Goal: Transaction & Acquisition: Obtain resource

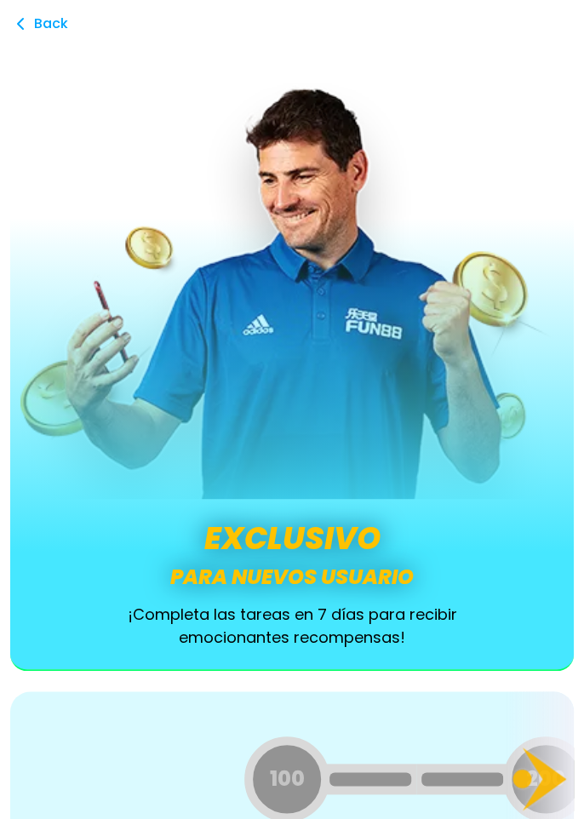
click at [536, 777] on icon at bounding box center [540, 779] width 68 height 68
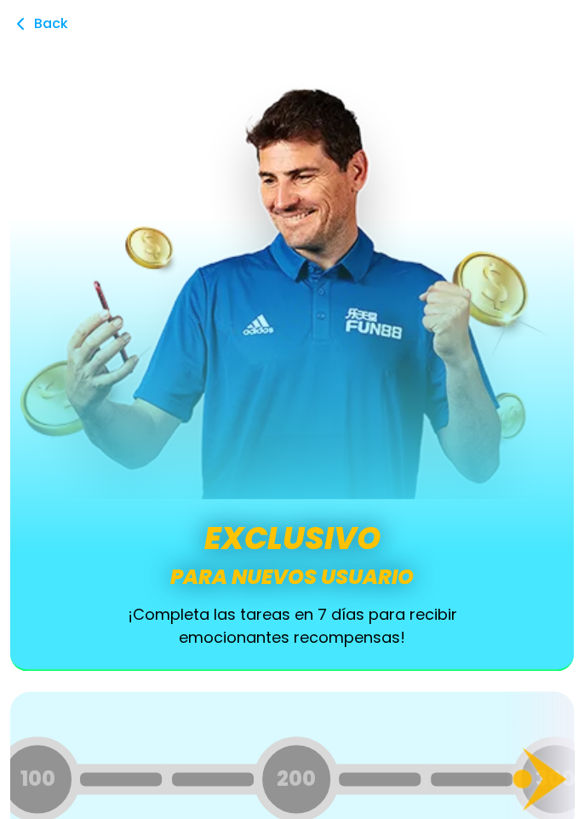
click at [536, 779] on icon at bounding box center [540, 779] width 68 height 68
click at [535, 774] on icon at bounding box center [540, 779] width 68 height 68
click at [542, 778] on icon at bounding box center [544, 778] width 43 height 63
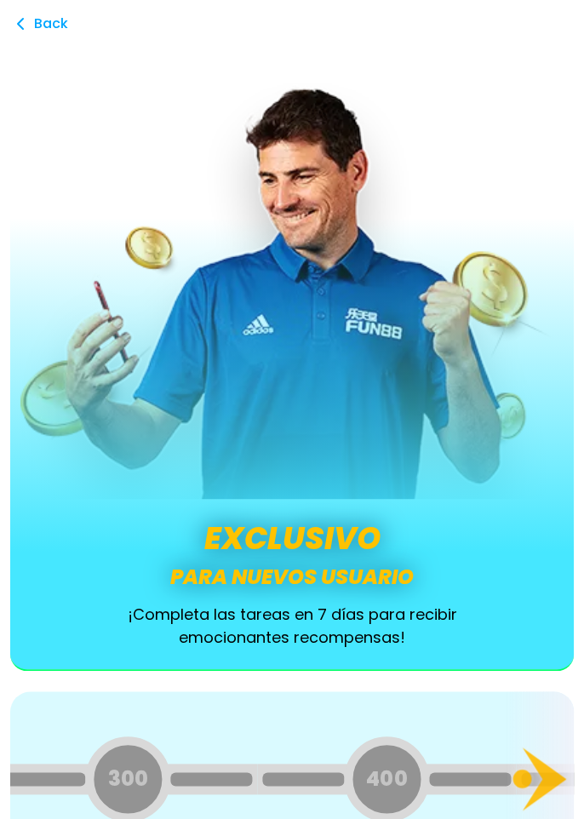
click at [544, 778] on icon at bounding box center [544, 778] width 43 height 63
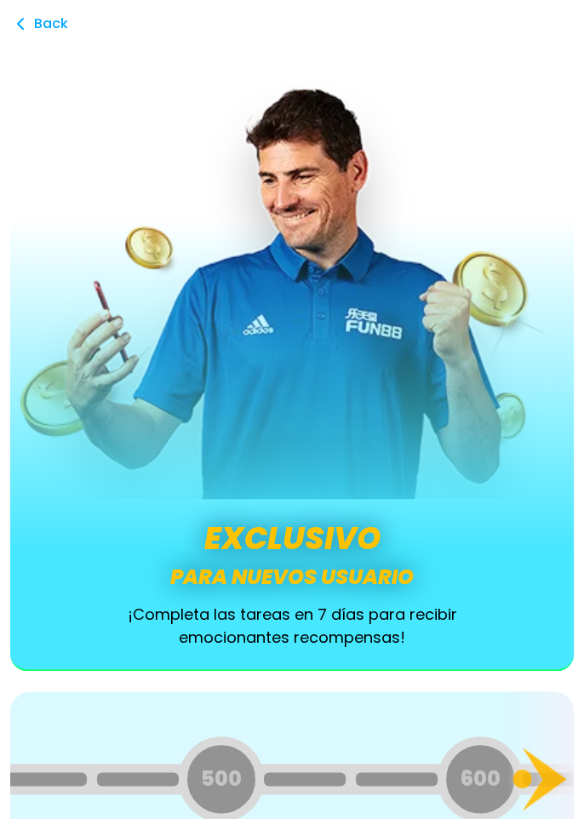
click at [545, 777] on icon at bounding box center [544, 778] width 43 height 63
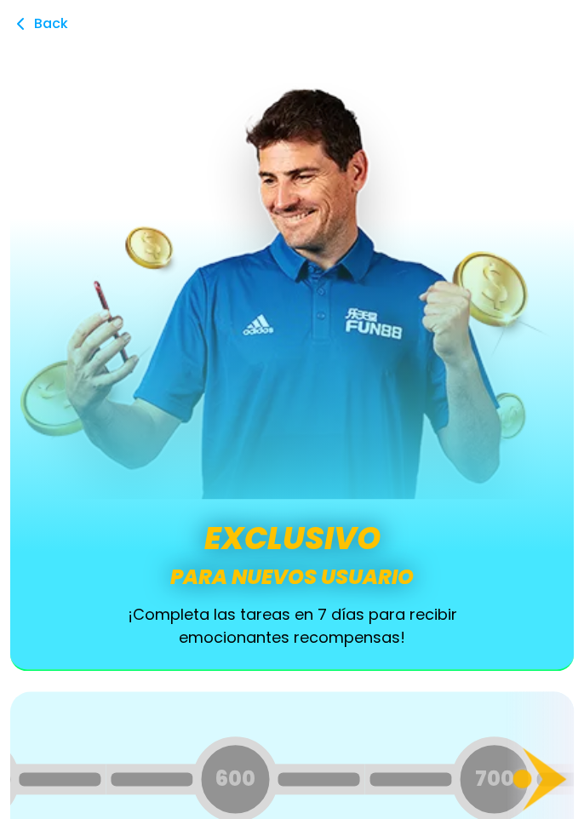
click at [543, 777] on icon at bounding box center [544, 778] width 43 height 63
click at [545, 777] on icon at bounding box center [544, 778] width 43 height 63
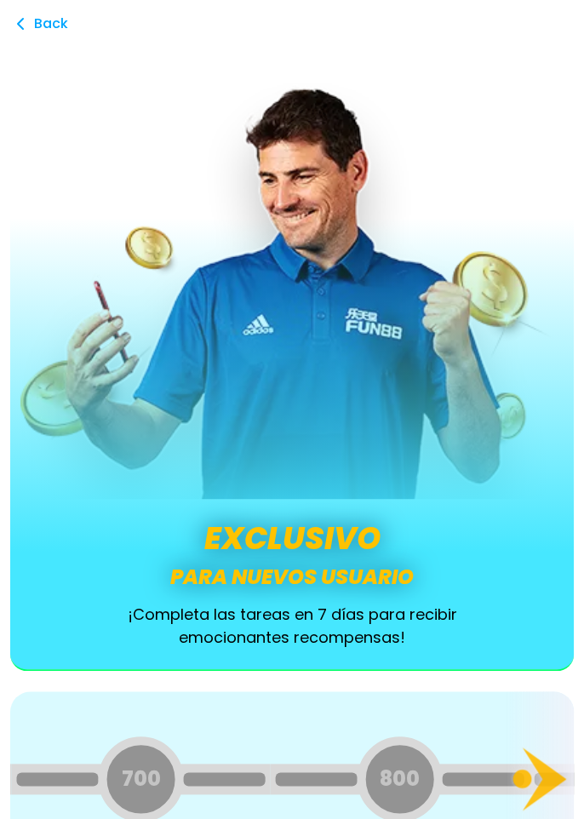
click at [543, 777] on icon at bounding box center [544, 778] width 43 height 63
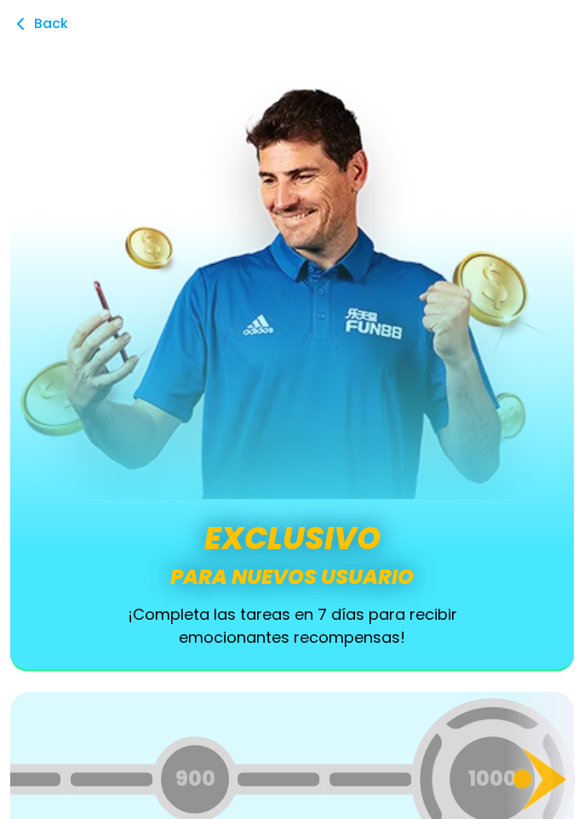
click at [544, 776] on icon at bounding box center [544, 778] width 43 height 63
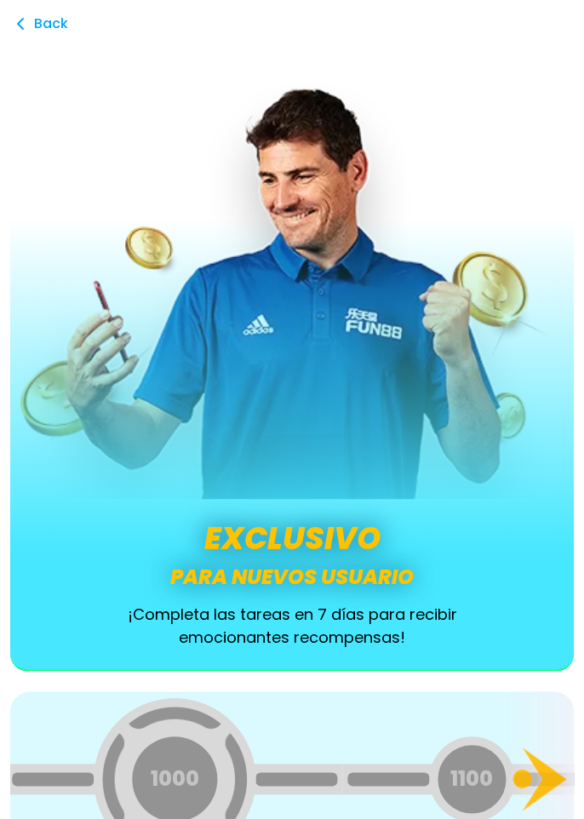
click at [543, 776] on icon at bounding box center [544, 778] width 43 height 63
click at [543, 777] on icon at bounding box center [544, 778] width 43 height 63
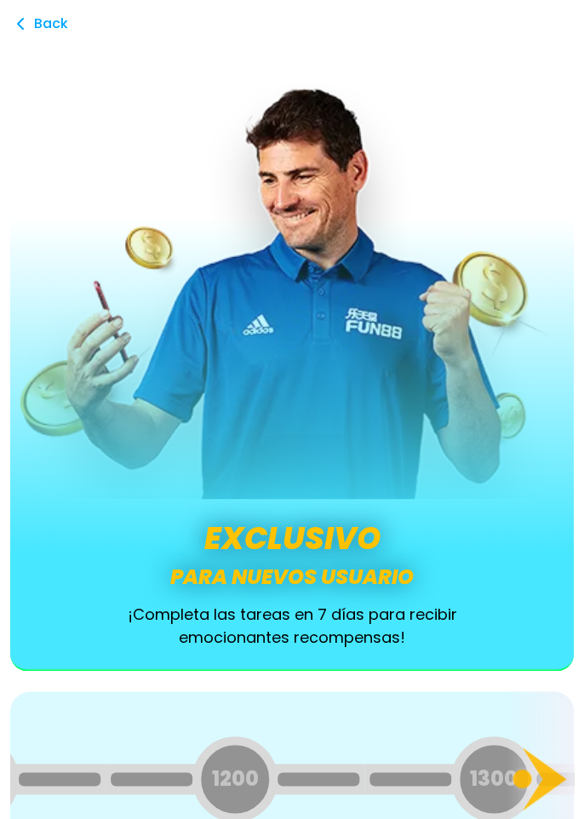
click at [543, 777] on icon at bounding box center [544, 778] width 43 height 63
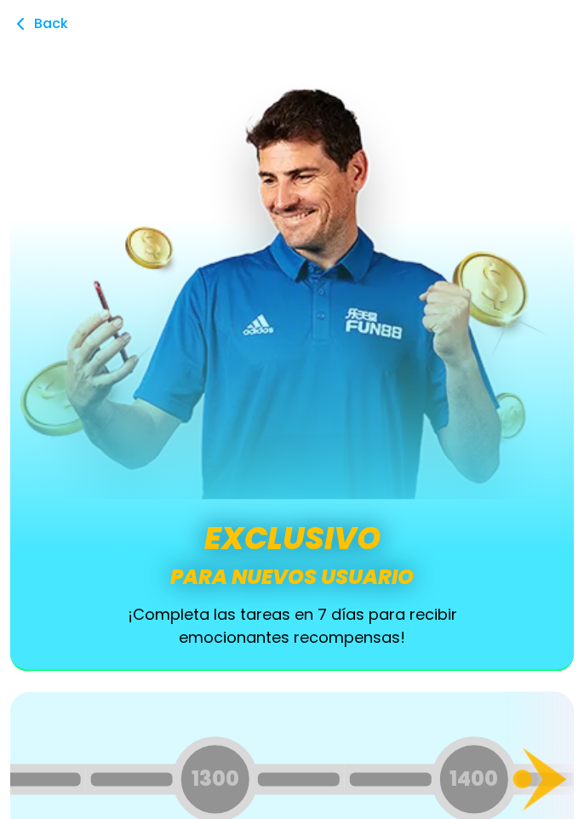
click at [543, 777] on icon at bounding box center [544, 778] width 43 height 63
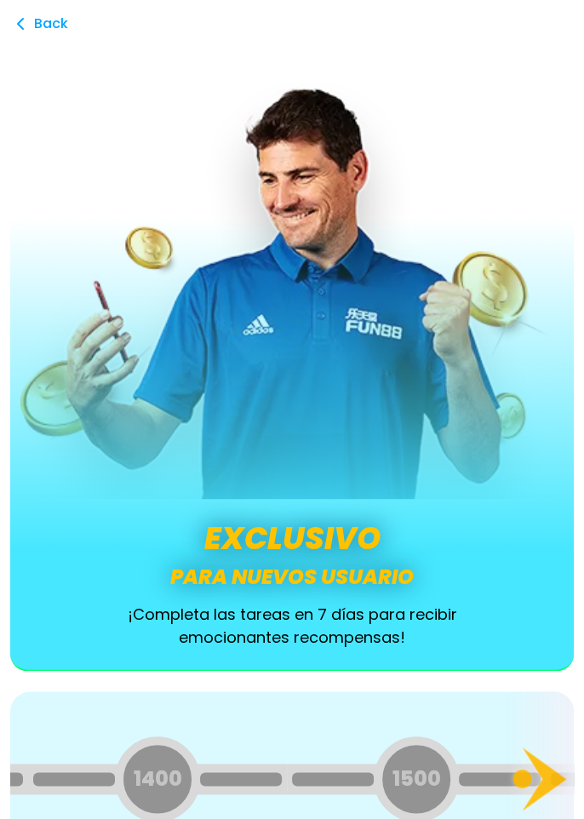
click at [543, 777] on icon at bounding box center [544, 778] width 43 height 63
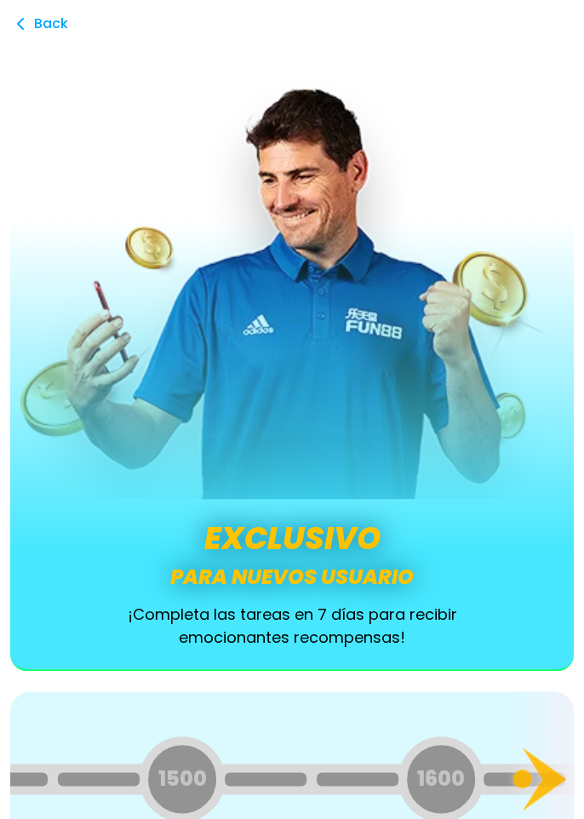
click at [544, 776] on icon at bounding box center [544, 778] width 43 height 63
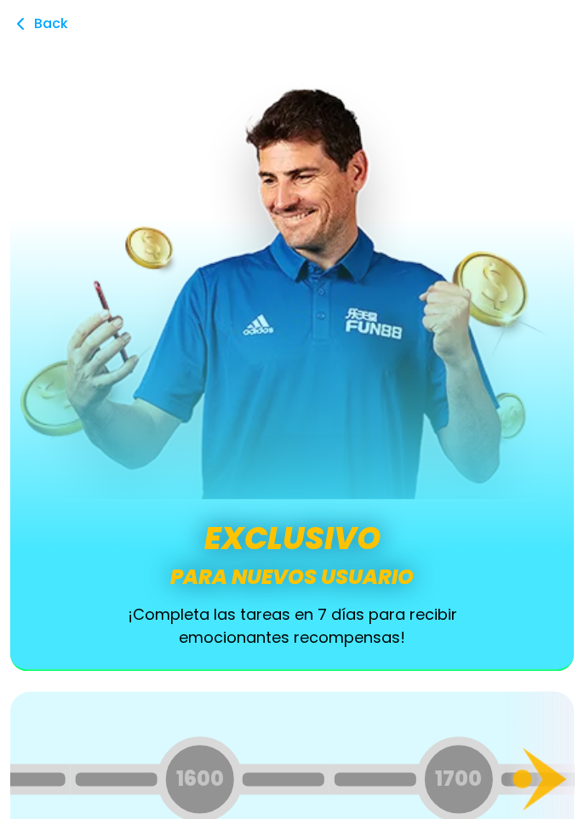
click at [543, 774] on icon at bounding box center [544, 778] width 43 height 63
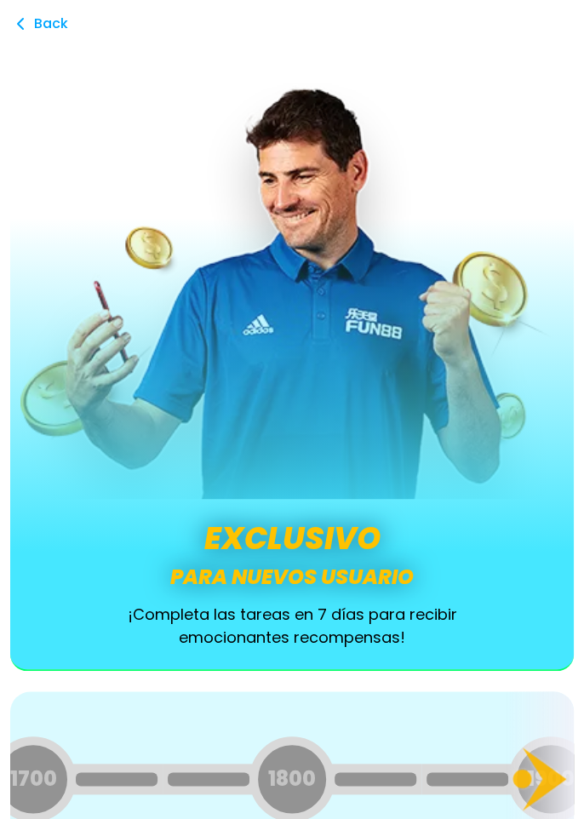
click at [45, 33] on span "Back" at bounding box center [51, 24] width 34 height 34
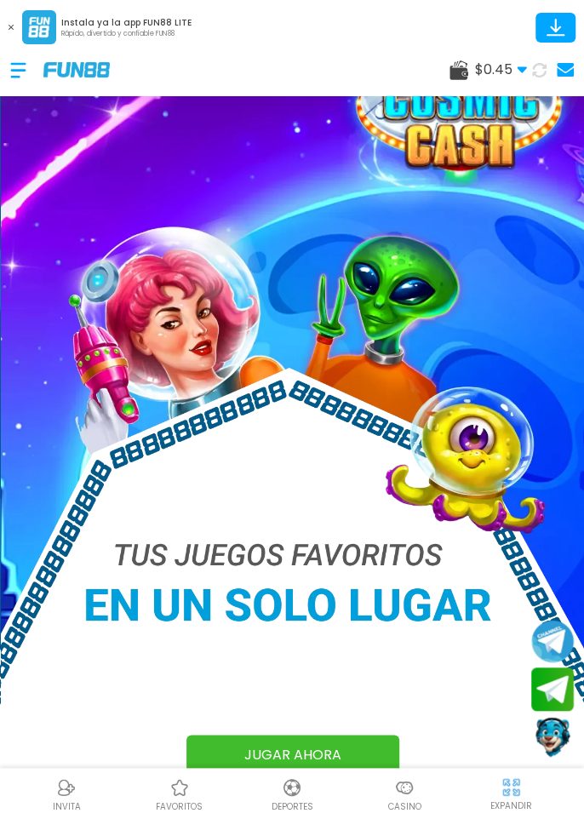
click at [509, 74] on span "$ 0.45" at bounding box center [501, 70] width 52 height 20
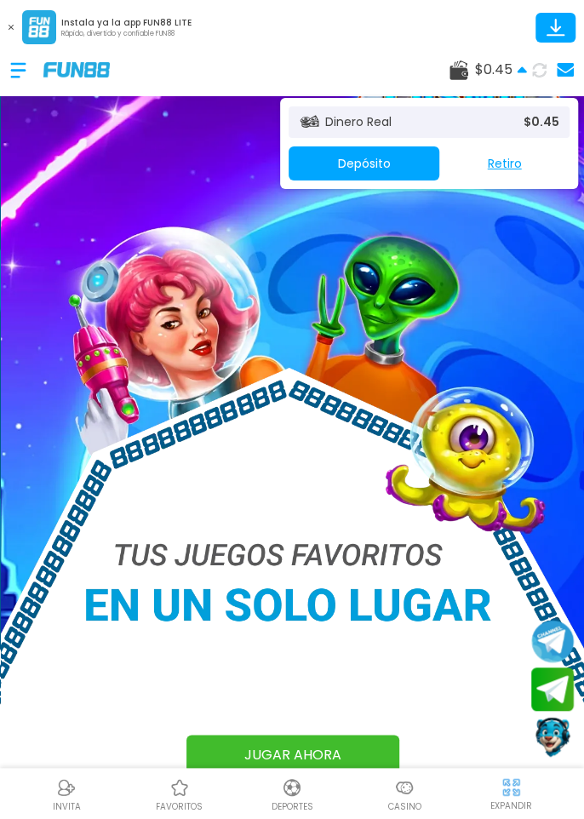
click at [512, 73] on span "$ 0.45" at bounding box center [501, 70] width 52 height 20
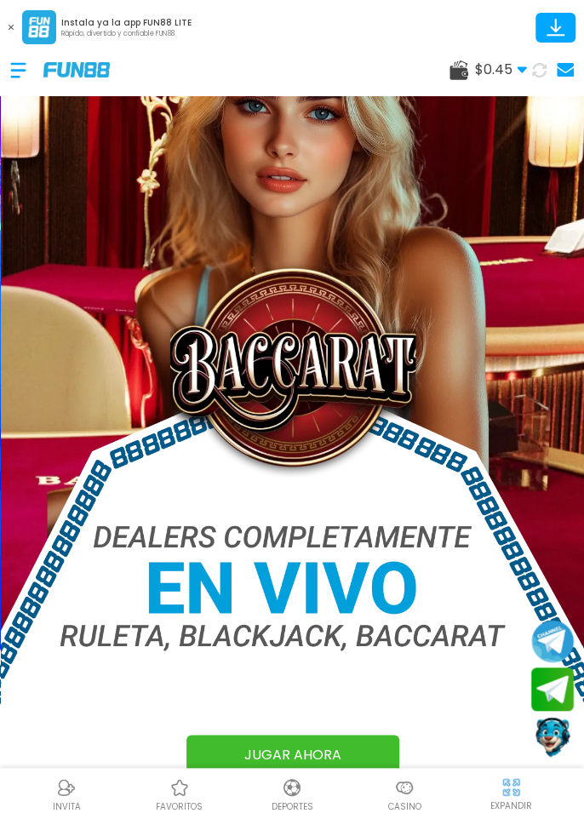
click at [14, 70] on div at bounding box center [26, 70] width 33 height 50
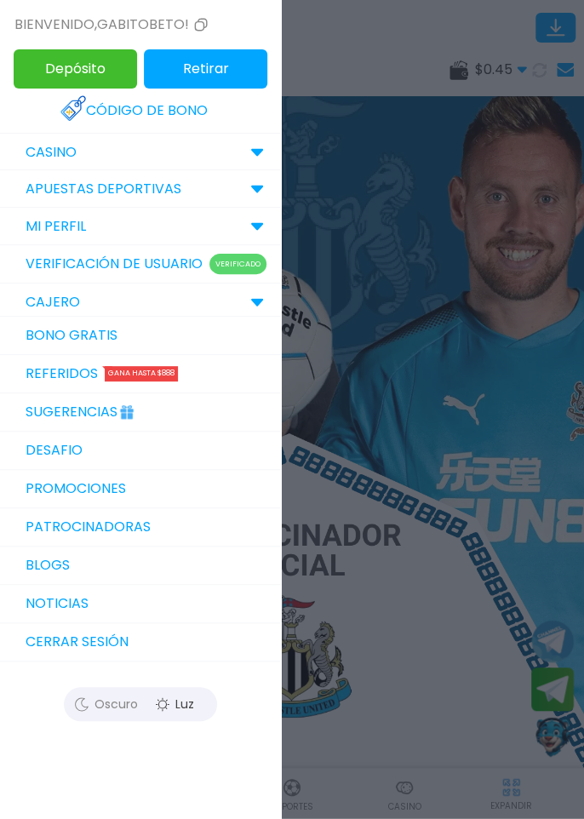
click at [79, 702] on icon at bounding box center [82, 704] width 14 height 14
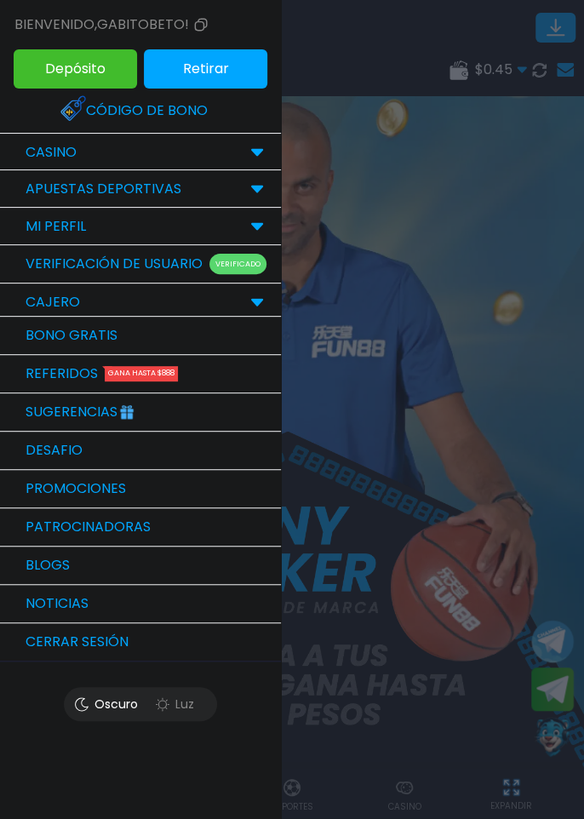
click at [54, 494] on link "Promociones" at bounding box center [140, 489] width 281 height 38
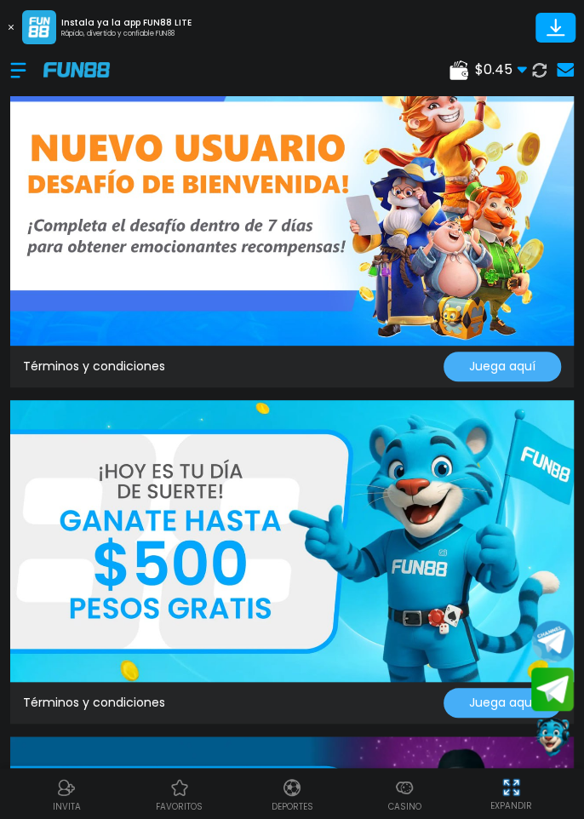
click at [48, 475] on img at bounding box center [292, 541] width 564 height 282
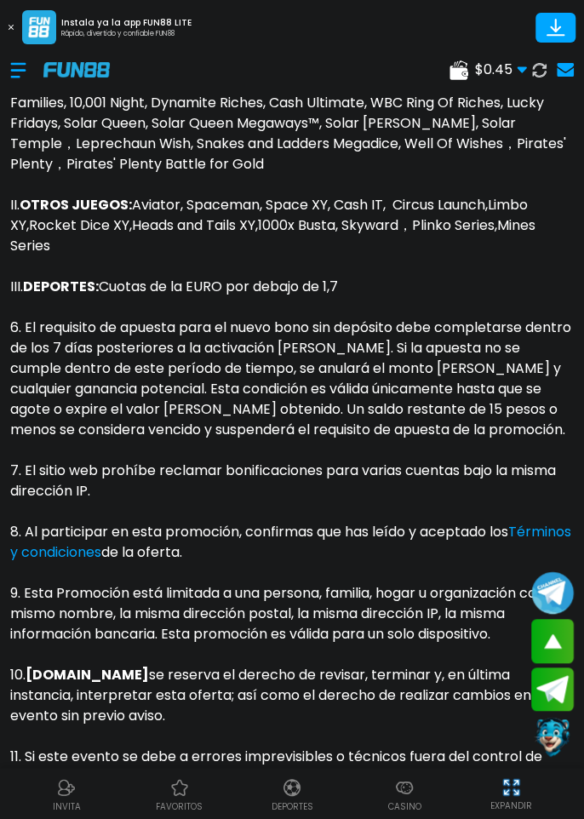
scroll to position [1047, 0]
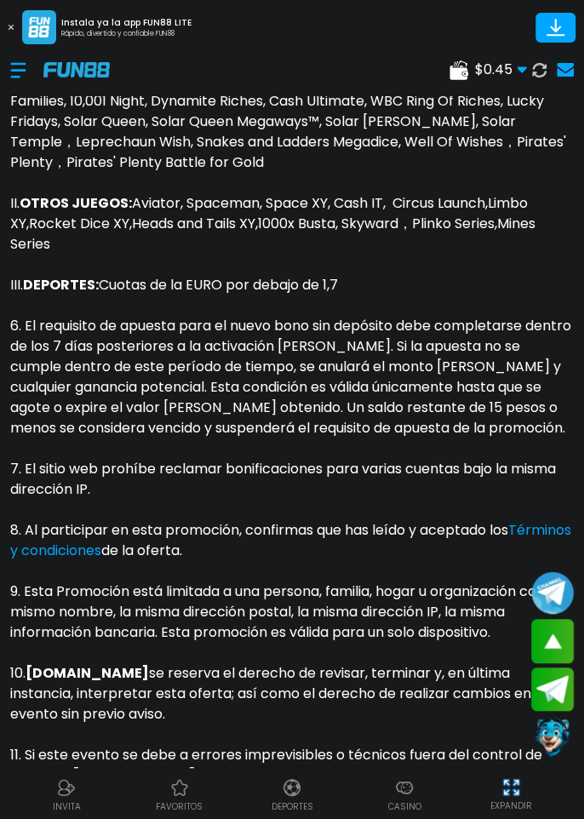
click at [19, 73] on div at bounding box center [26, 70] width 33 height 50
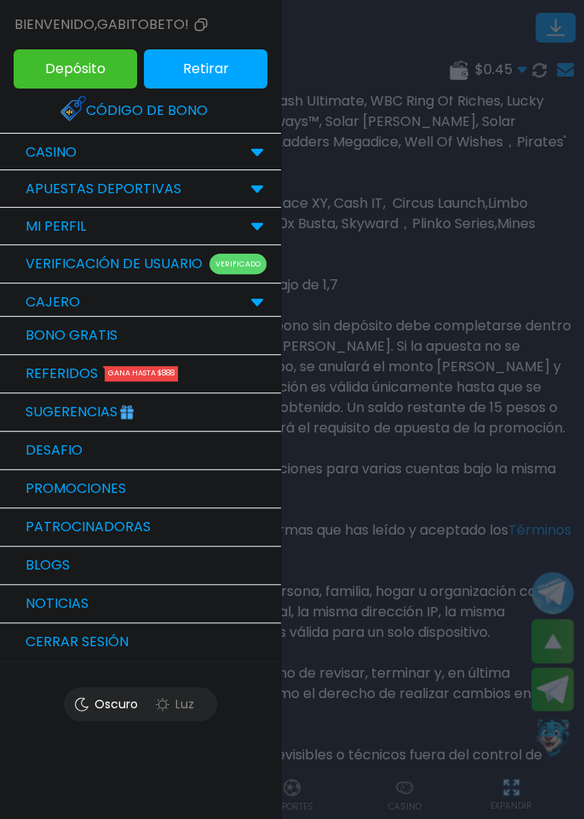
click at [20, 488] on link "Promociones" at bounding box center [140, 489] width 281 height 38
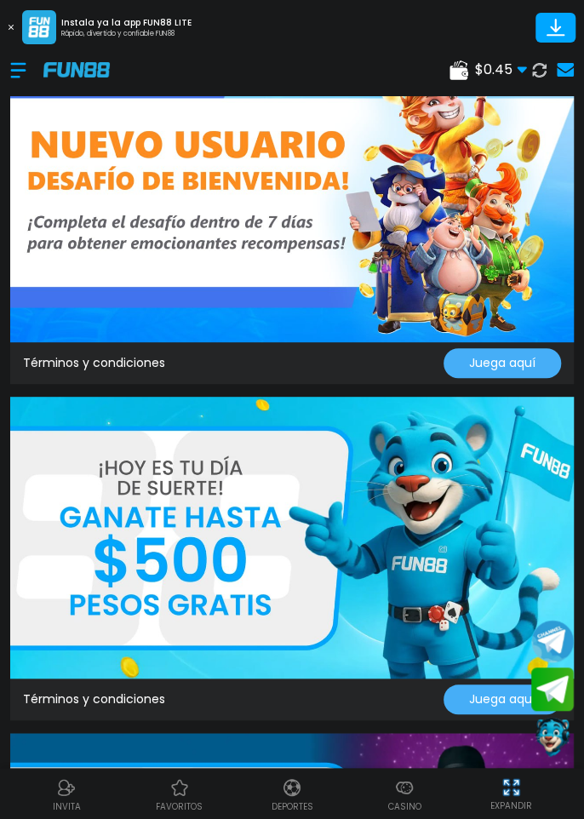
scroll to position [3, 0]
click at [80, 358] on link "Términos y condiciones" at bounding box center [94, 363] width 142 height 18
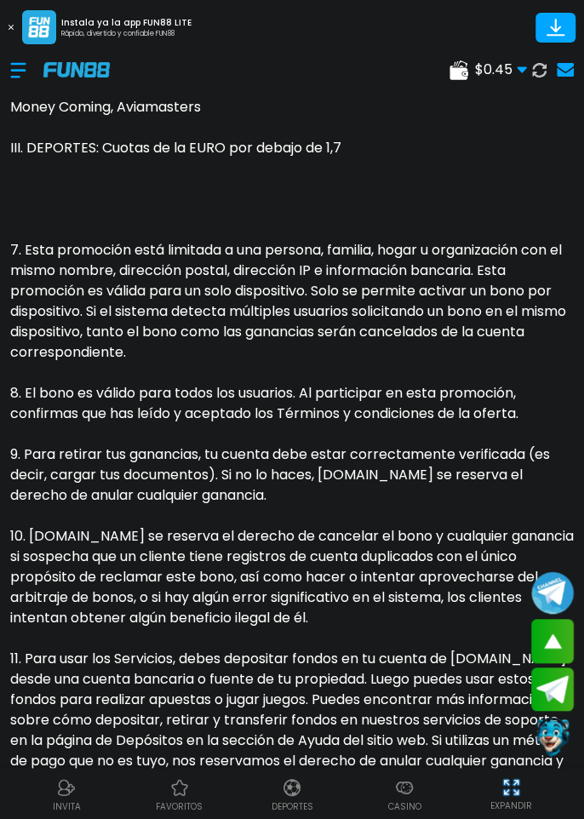
scroll to position [1704, 0]
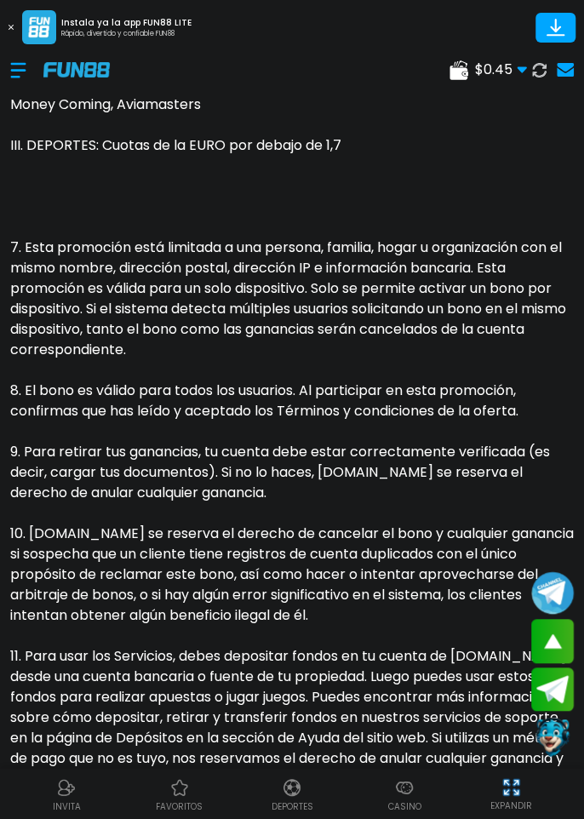
click at [25, 70] on div at bounding box center [26, 70] width 33 height 50
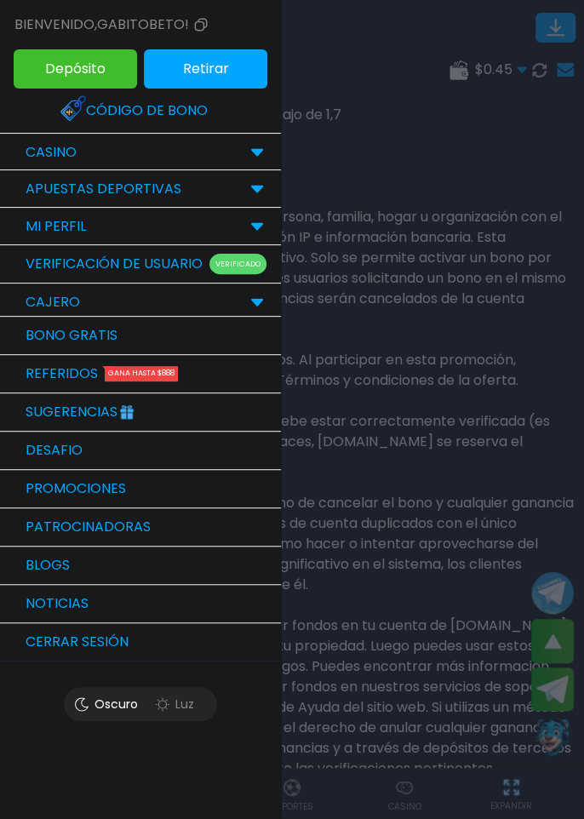
click at [38, 493] on link "Promociones" at bounding box center [140, 489] width 281 height 38
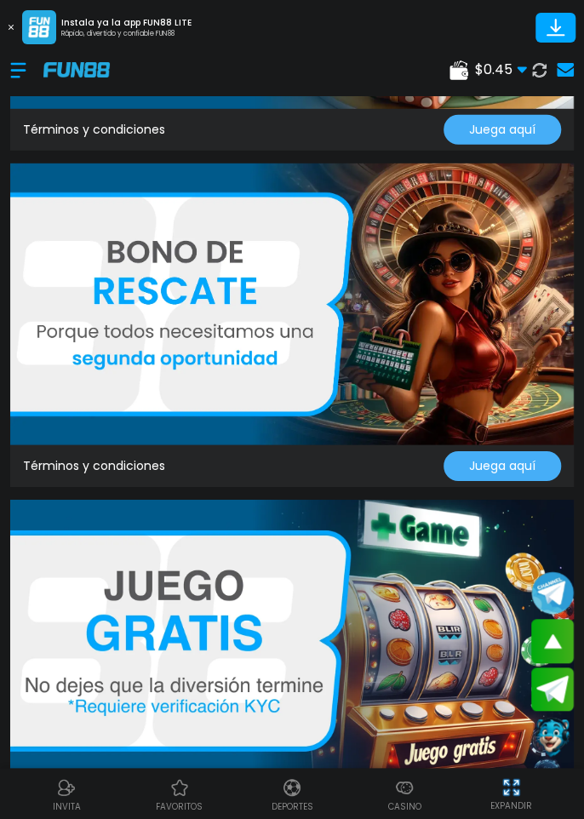
scroll to position [3601, 0]
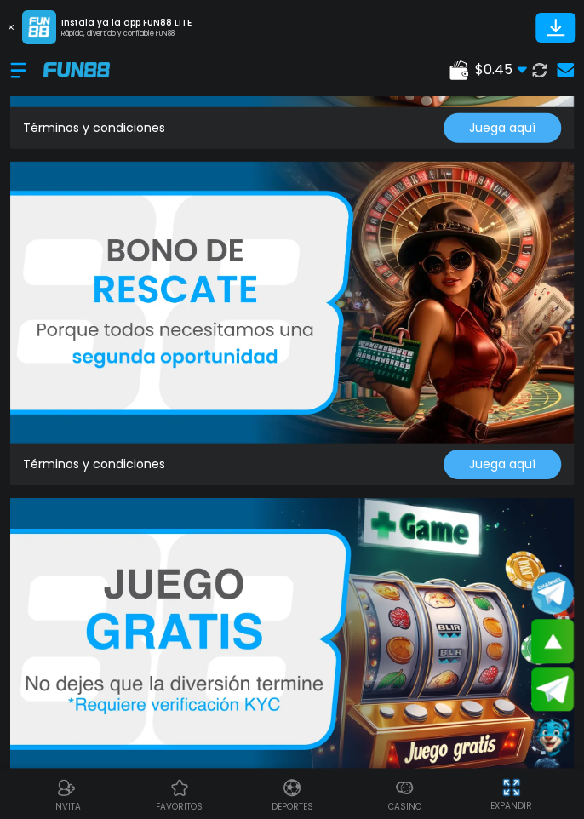
click at [434, 536] on img at bounding box center [292, 639] width 564 height 282
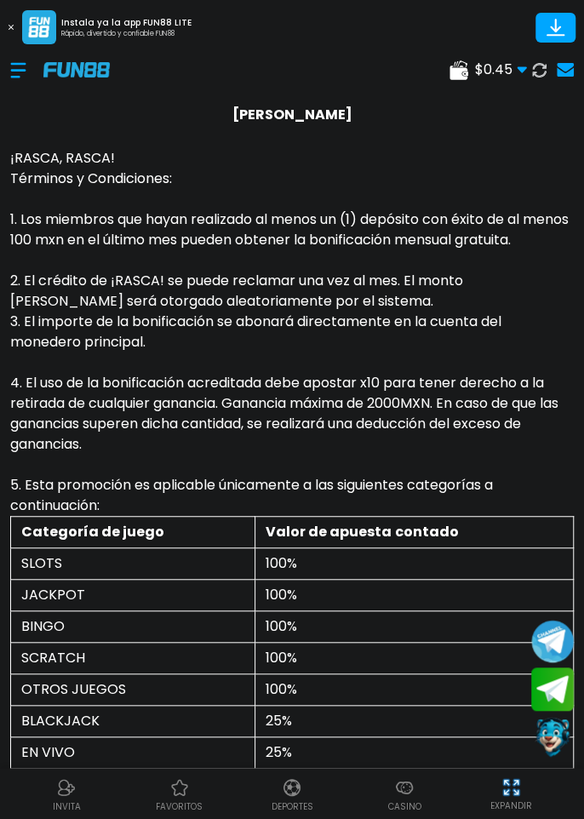
click at [437, 165] on p "¡RASCA, RASCA! Términos y Condiciones: 1. Los miembros que hayan realizado al m…" at bounding box center [292, 322] width 564 height 388
click at [335, 136] on p "¡RASCA, RASCA! Términos y Condiciones: 1. Los miembros que hayan realizado al m…" at bounding box center [292, 322] width 564 height 388
click at [297, 109] on strong "[PERSON_NAME]" at bounding box center [292, 115] width 120 height 20
click at [14, 85] on div at bounding box center [26, 70] width 33 height 50
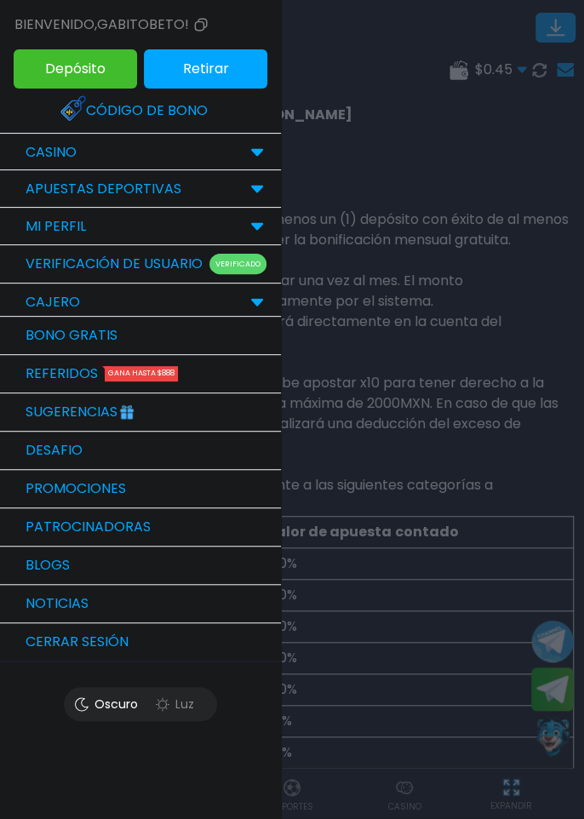
click at [225, 458] on link "DESAFIO" at bounding box center [140, 451] width 281 height 38
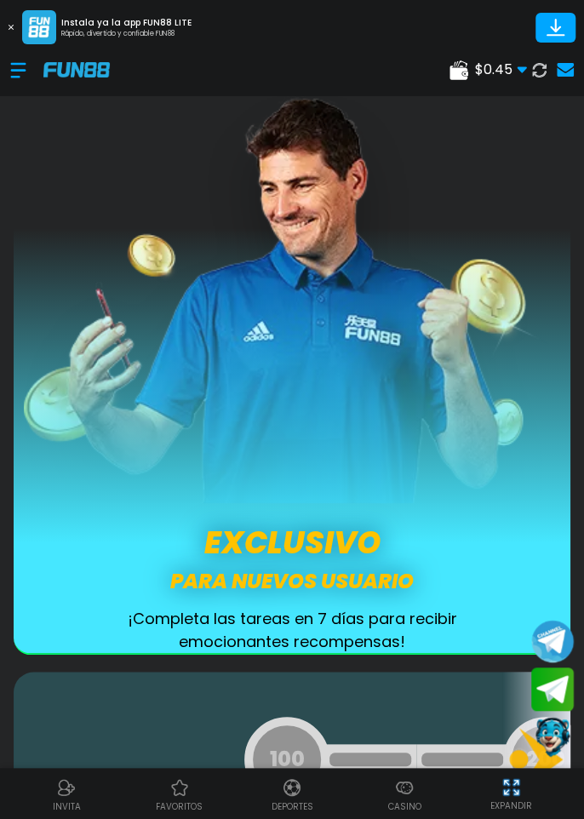
click at [14, 86] on div at bounding box center [26, 70] width 33 height 50
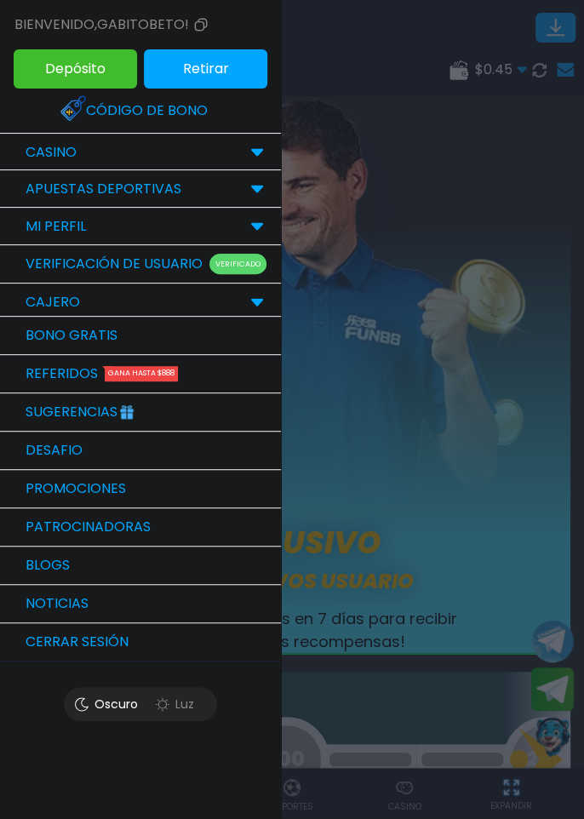
click at [250, 337] on link "Bono Gratis" at bounding box center [140, 336] width 281 height 38
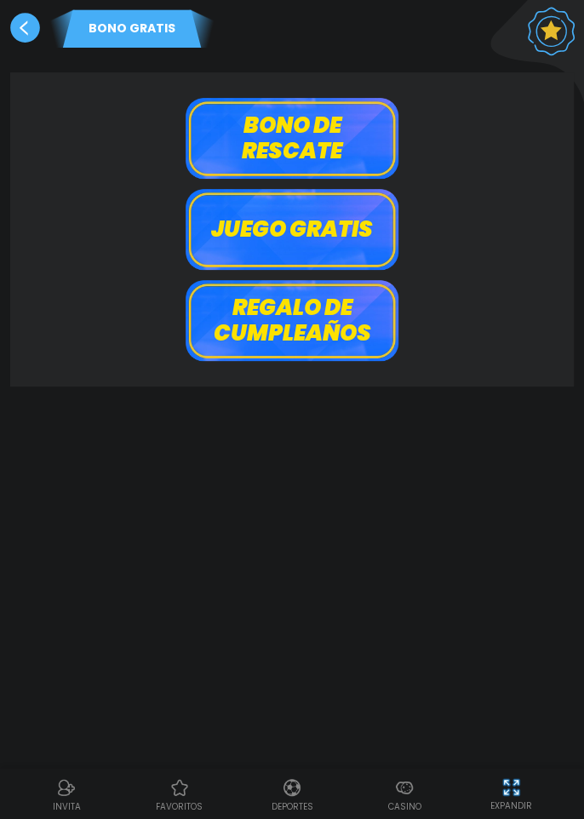
click at [340, 236] on button "Juego gratis" at bounding box center [292, 229] width 213 height 81
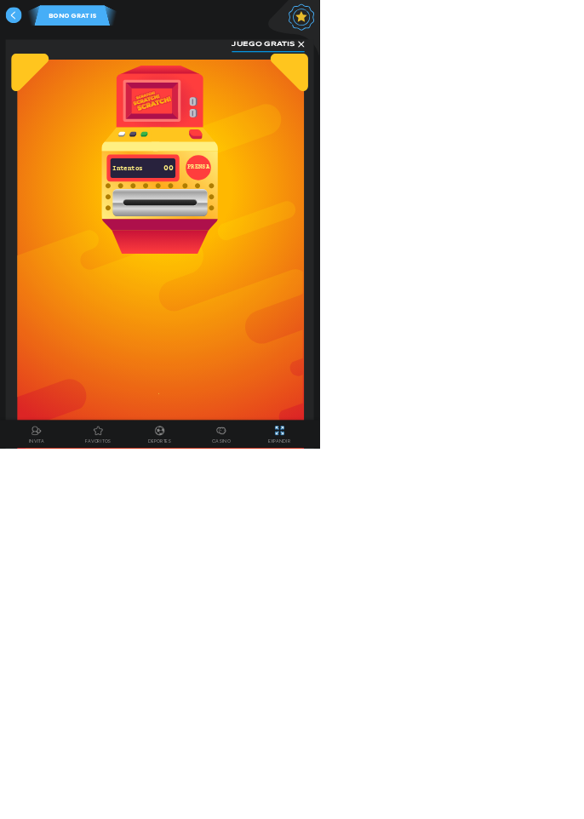
click at [364, 299] on button "PRENSA" at bounding box center [363, 307] width 46 height 46
click at [32, 30] on use at bounding box center [25, 28] width 30 height 30
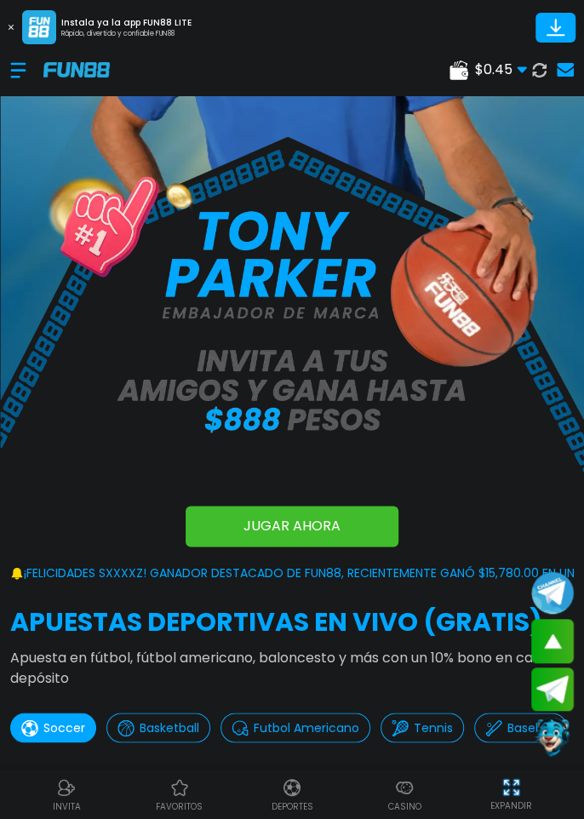
scroll to position [257, 0]
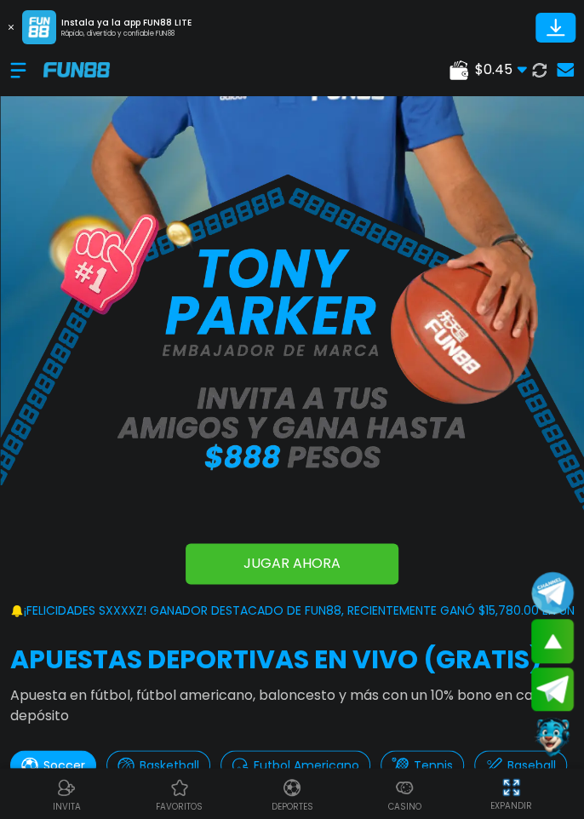
click at [407, 791] on img at bounding box center [404, 787] width 20 height 20
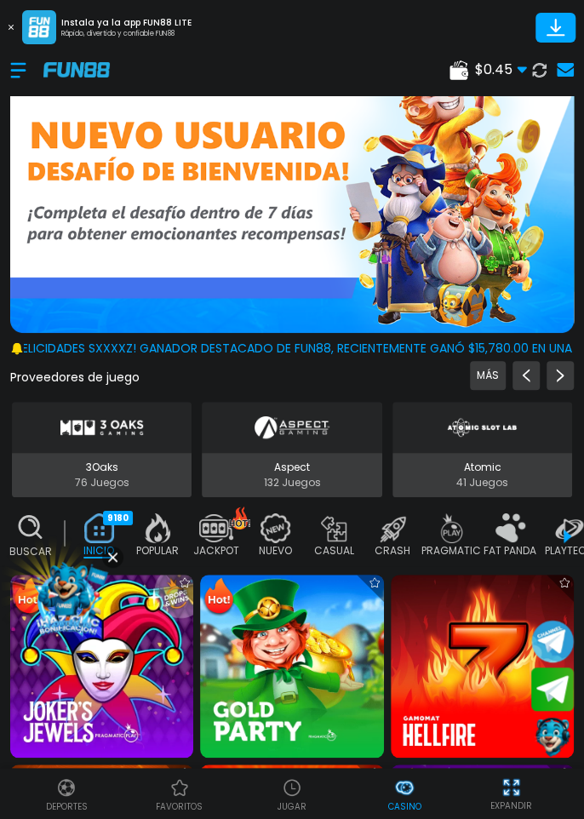
click at [65, 610] on img at bounding box center [68, 598] width 94 height 94
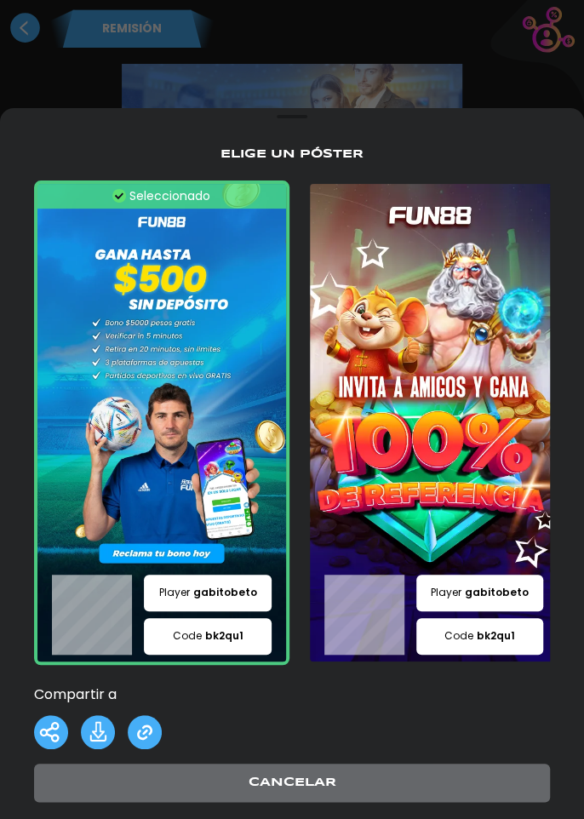
click at [507, 78] on div at bounding box center [292, 409] width 584 height 921
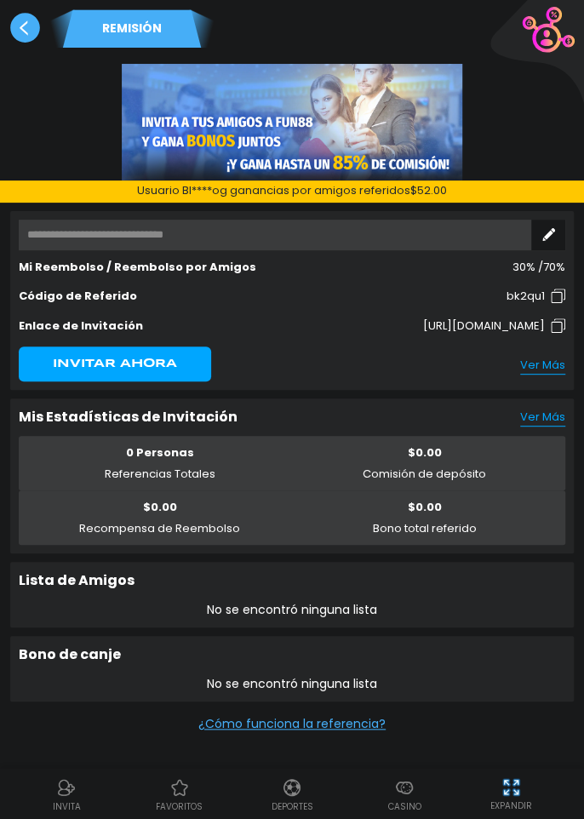
click at [28, 37] on use at bounding box center [25, 28] width 30 height 30
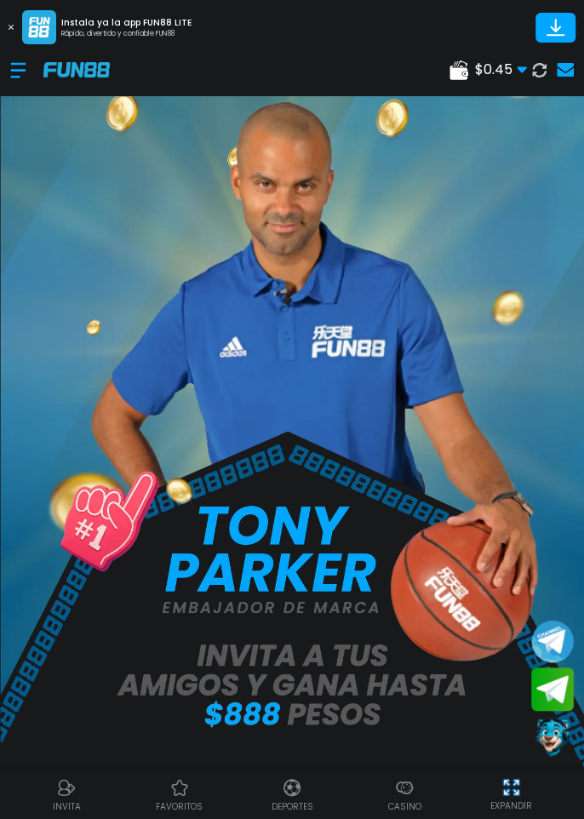
click at [26, 76] on div at bounding box center [26, 70] width 33 height 50
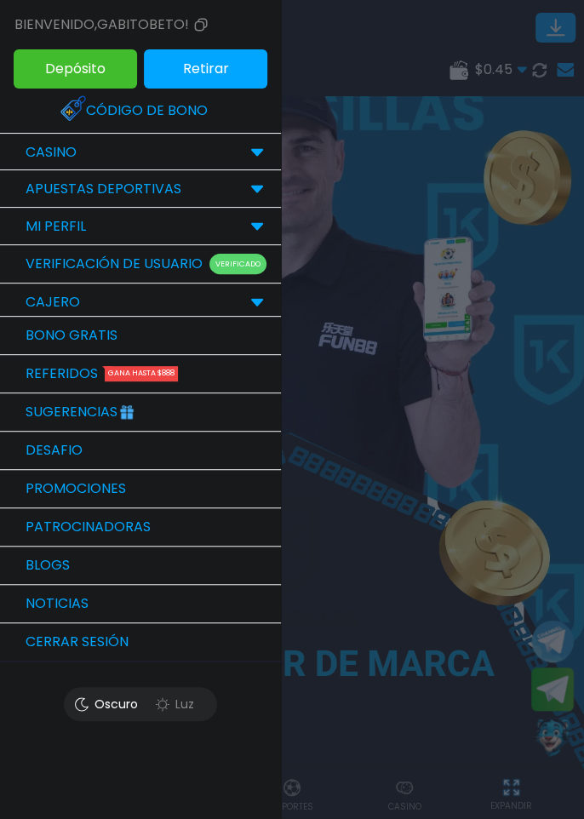
click at [188, 116] on link "Código de bono" at bounding box center [140, 110] width 160 height 37
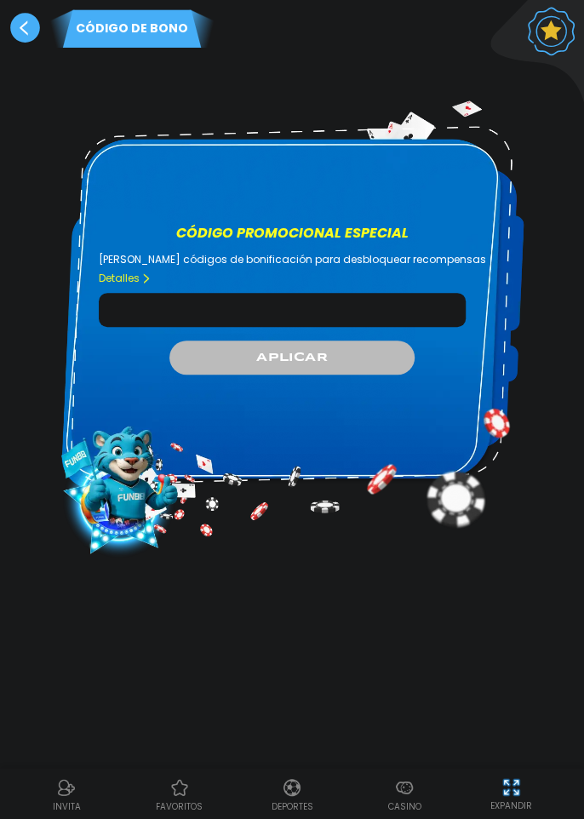
click at [371, 293] on input "Código promocional especial" at bounding box center [282, 310] width 367 height 34
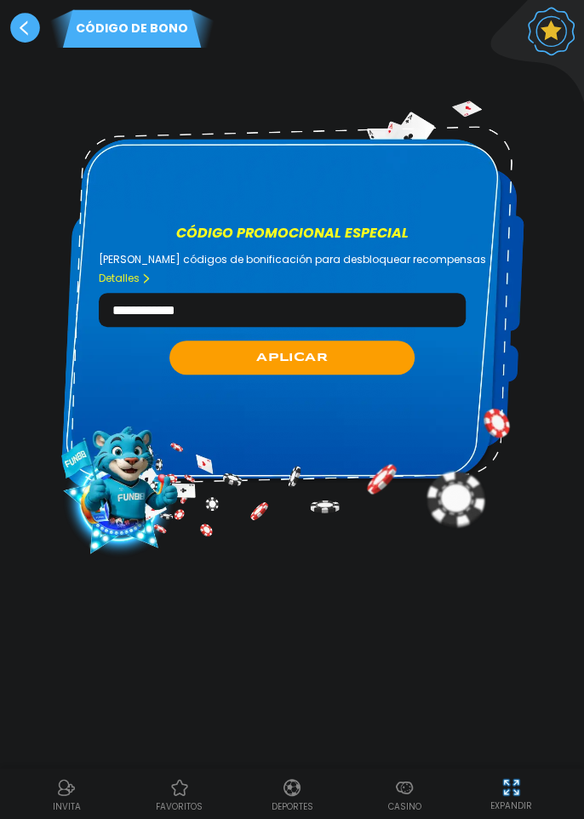
click at [381, 341] on button "APLICAR" at bounding box center [291, 358] width 244 height 34
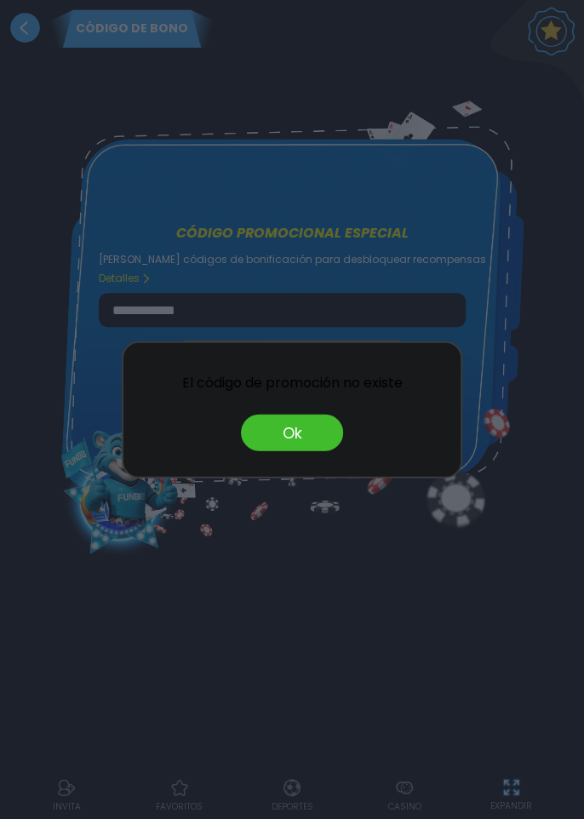
click at [310, 443] on button "Ok" at bounding box center [292, 433] width 102 height 37
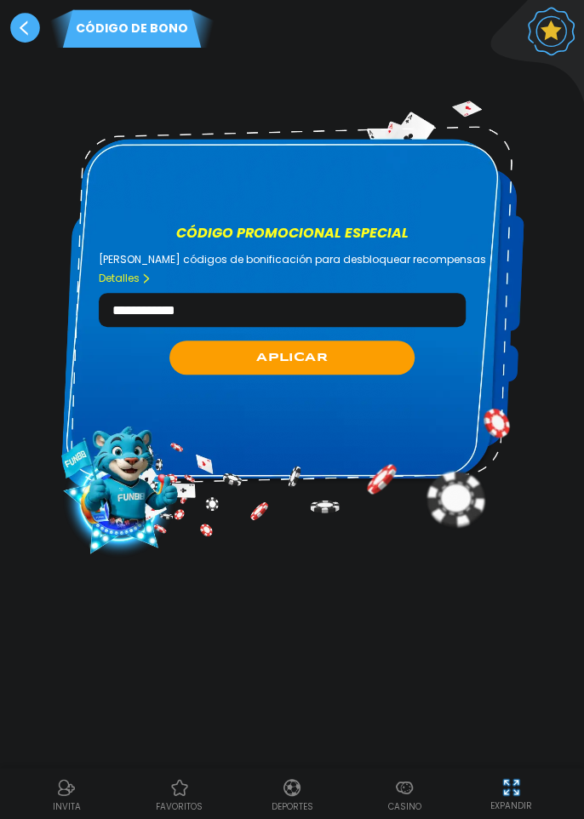
click at [339, 293] on input "**********" at bounding box center [282, 310] width 367 height 34
type input "**"
click at [369, 341] on button "APLICAR" at bounding box center [291, 358] width 244 height 34
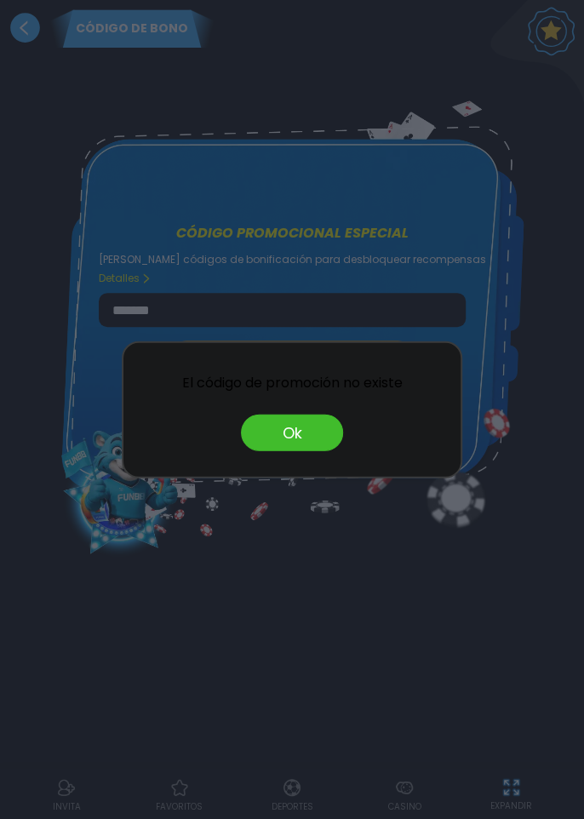
click at [312, 425] on button "Ok" at bounding box center [292, 433] width 102 height 37
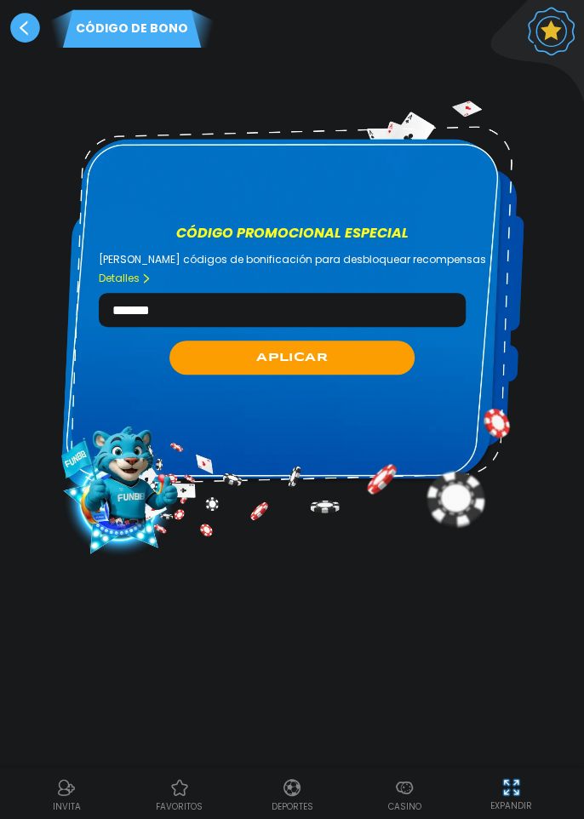
click at [400, 297] on input "*******" at bounding box center [282, 310] width 367 height 34
click at [366, 341] on button "APLICAR" at bounding box center [291, 358] width 244 height 34
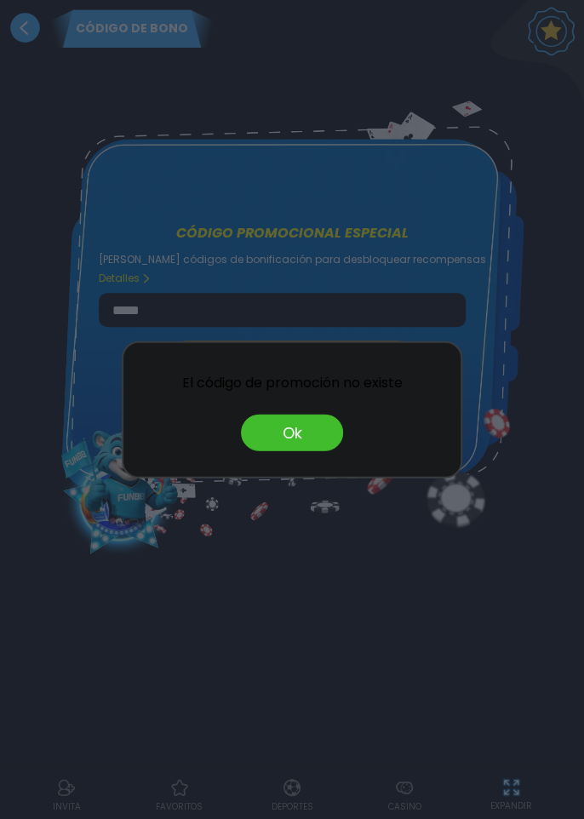
click at [300, 432] on button "Ok" at bounding box center [292, 433] width 102 height 37
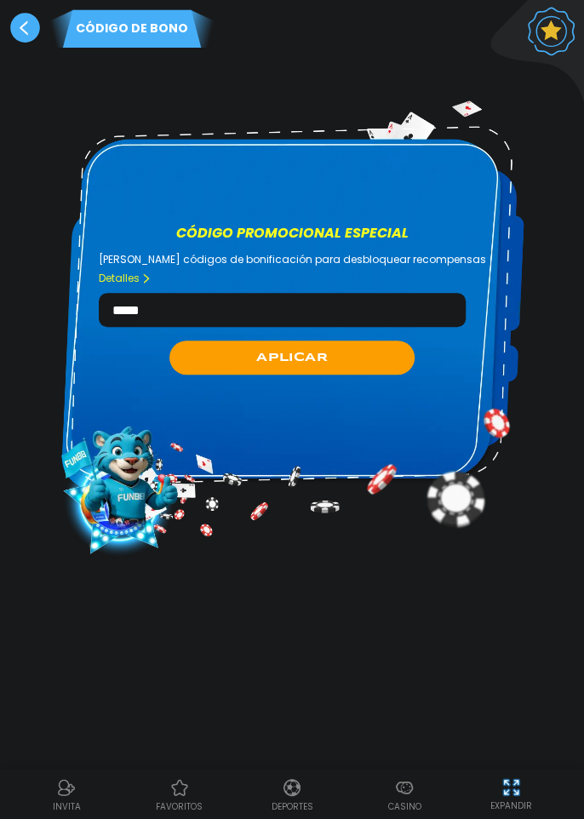
click at [397, 293] on input "*****" at bounding box center [282, 310] width 367 height 34
type input "*"
click at [351, 341] on button "APLICAR" at bounding box center [291, 358] width 244 height 34
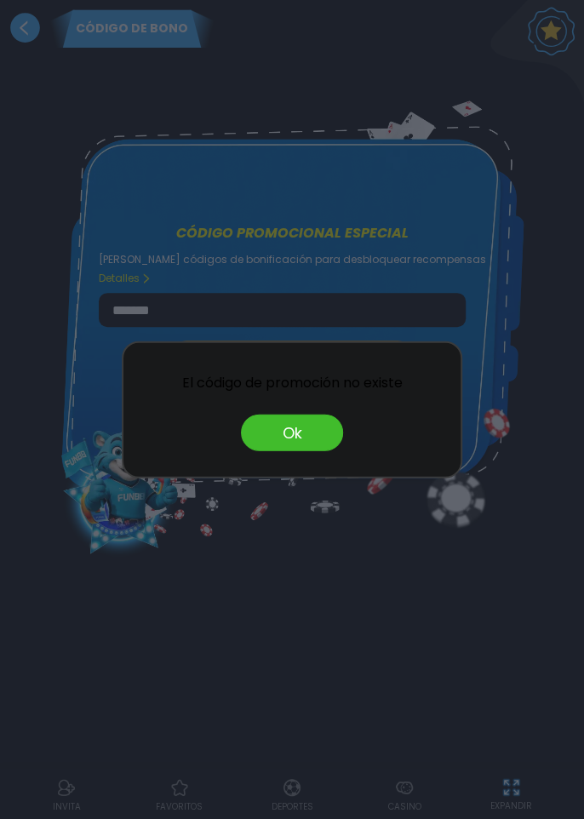
click at [288, 443] on button "Ok" at bounding box center [292, 433] width 102 height 37
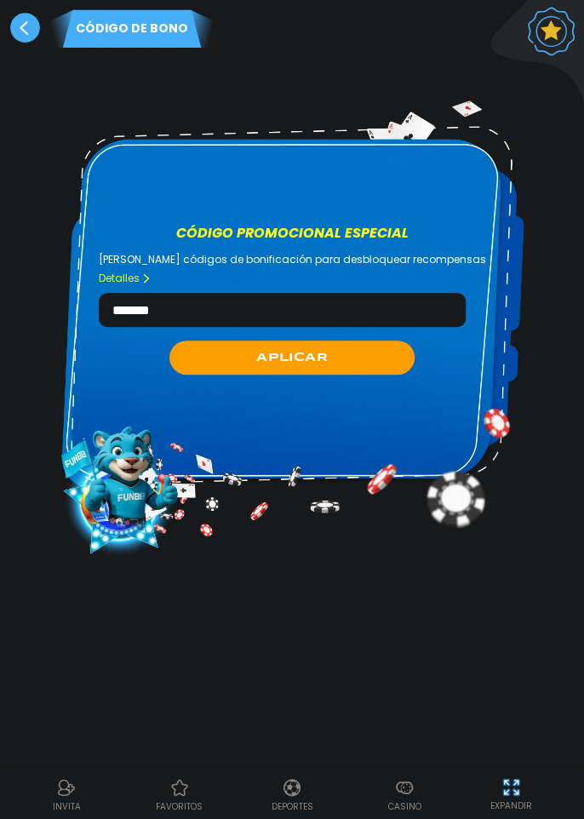
click at [406, 293] on input "*******" at bounding box center [282, 310] width 367 height 34
type input "*********"
click at [339, 341] on button "APLICAR" at bounding box center [291, 358] width 244 height 34
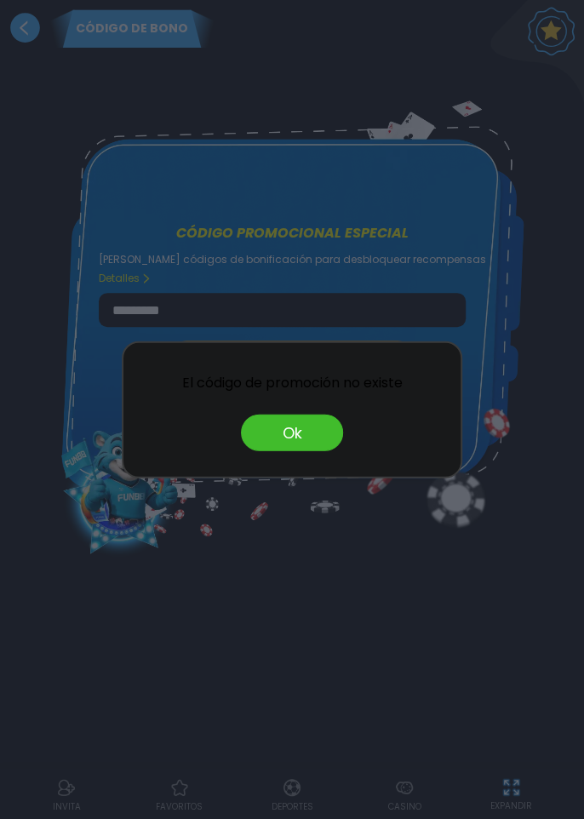
click at [301, 421] on button "Ok" at bounding box center [292, 433] width 102 height 37
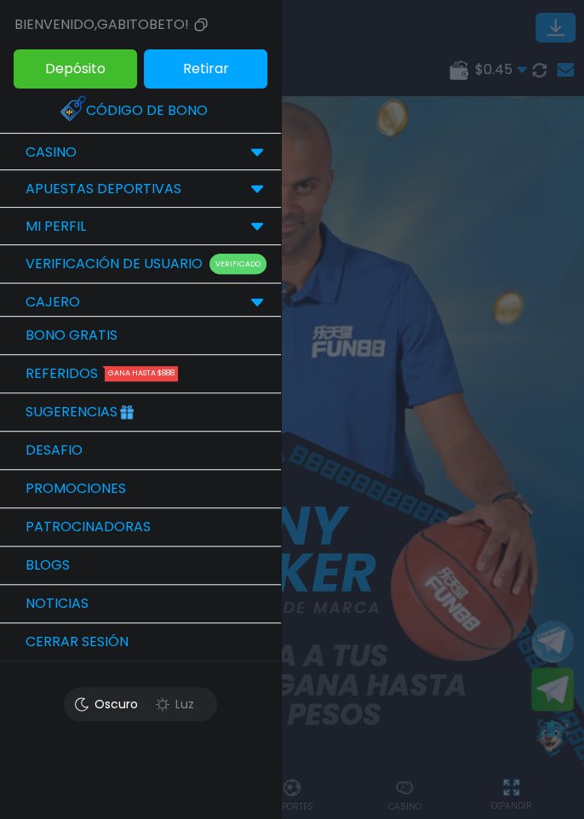
click at [114, 113] on link "Código de bono" at bounding box center [140, 110] width 160 height 37
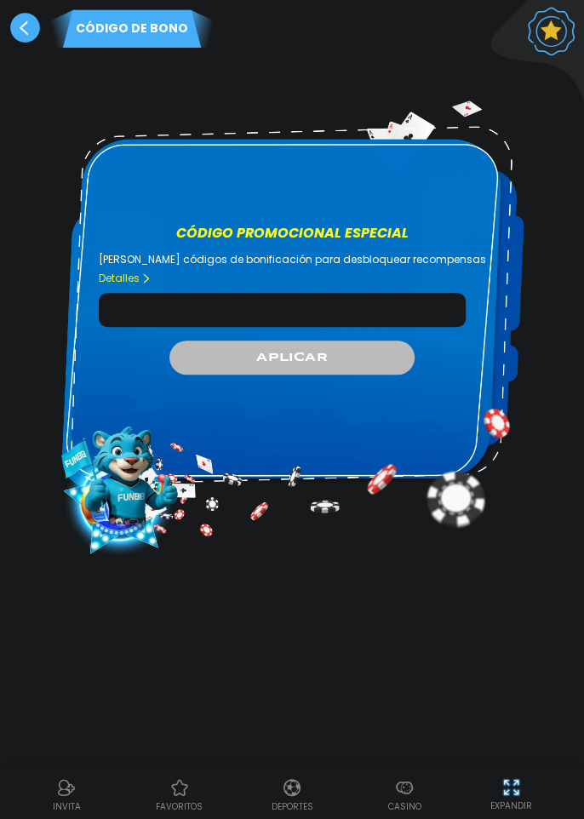
click at [173, 293] on input "Código promocional especial" at bounding box center [282, 310] width 367 height 34
type input "*"
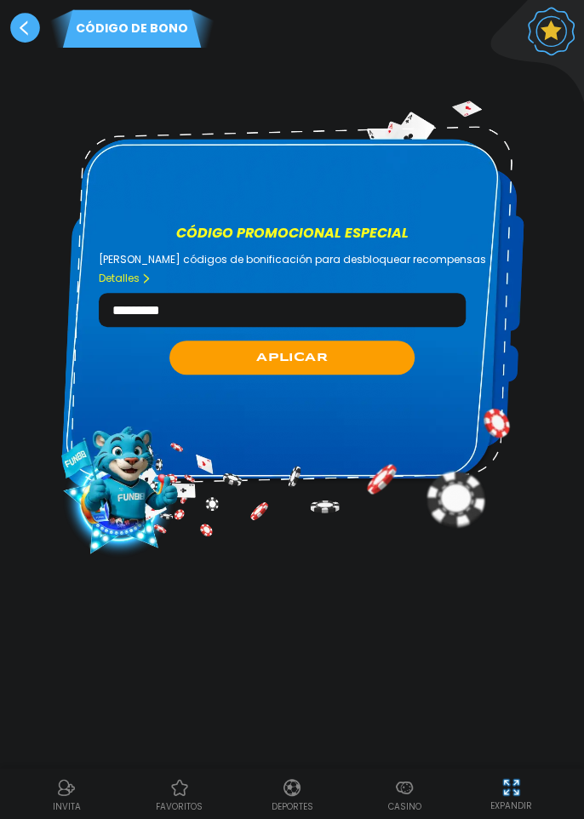
type input "*********"
click at [392, 341] on button "APLICAR" at bounding box center [291, 358] width 244 height 34
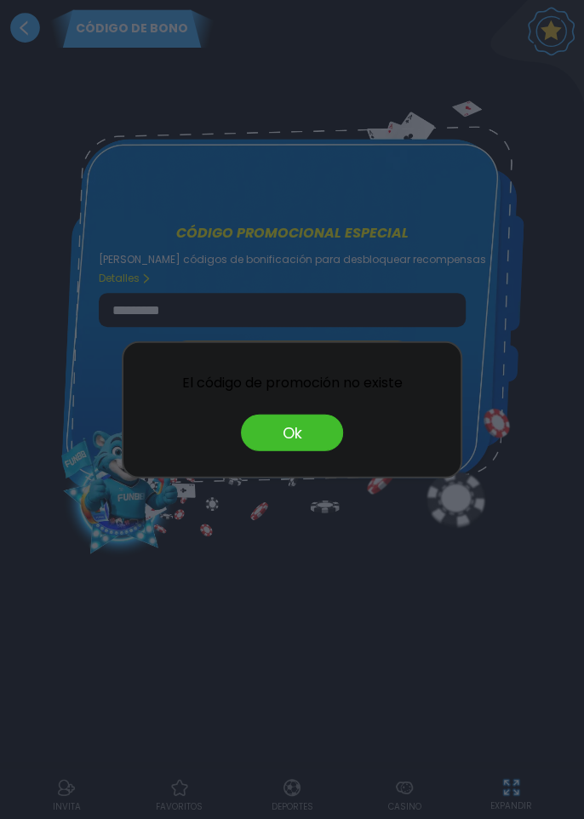
click at [318, 443] on button "Ok" at bounding box center [292, 433] width 102 height 37
